Goal: Find specific page/section: Find specific page/section

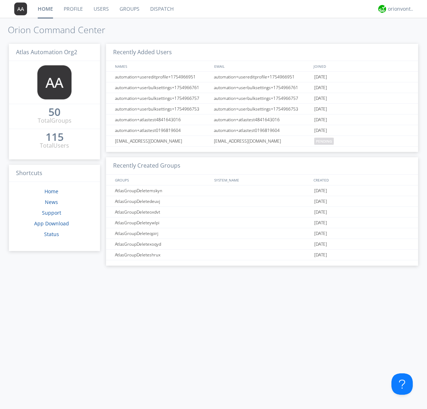
click at [129, 9] on link "Groups" at bounding box center [129, 9] width 31 height 18
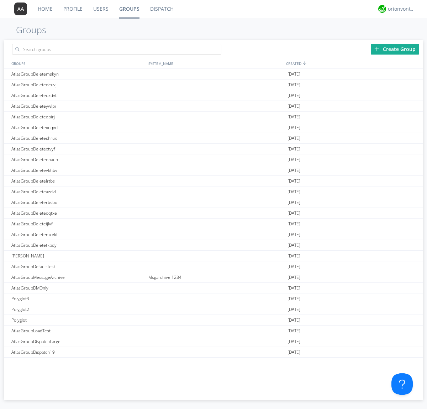
click at [395, 49] on div "Create Group" at bounding box center [395, 49] width 48 height 11
click at [129, 9] on link "Groups" at bounding box center [129, 9] width 31 height 18
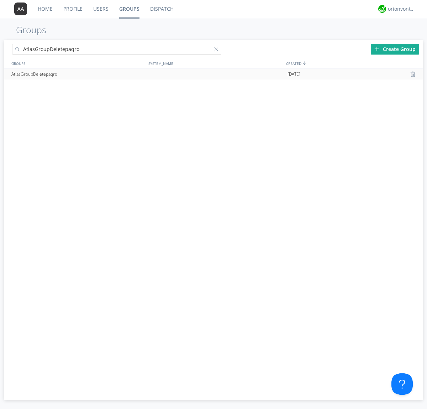
type input "AtlasGroupDeletepaqro"
click at [218, 50] on div at bounding box center [217, 50] width 7 height 7
type input "AtlasGroupDeletepaqro"
click at [78, 74] on div "AtlasGroupDeletepaqro" at bounding box center [78, 74] width 137 height 11
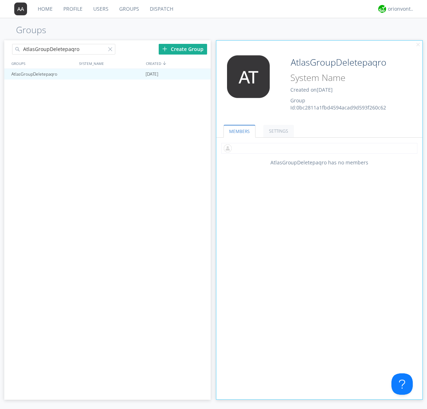
click at [320, 148] on input "text" at bounding box center [320, 148] width 196 height 11
type input "automation+atlas0002+org2"
click at [400, 9] on div "orionvontas+atlas+automation+org2" at bounding box center [401, 8] width 27 height 7
